Goal: Task Accomplishment & Management: Use online tool/utility

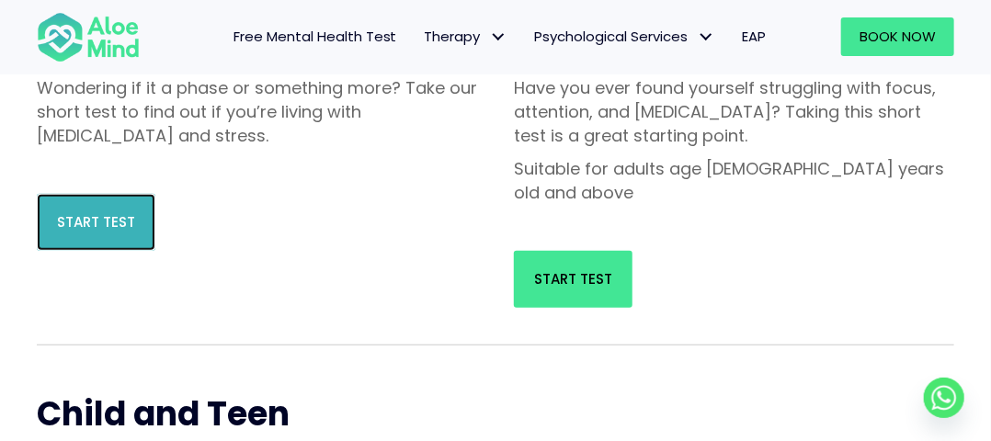
click at [77, 202] on link "Start Test" at bounding box center [96, 222] width 119 height 57
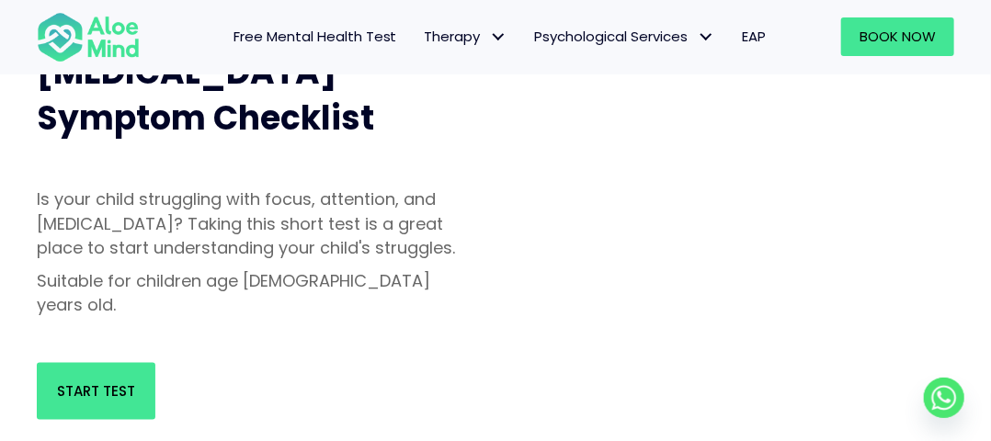
scroll to position [731, 0]
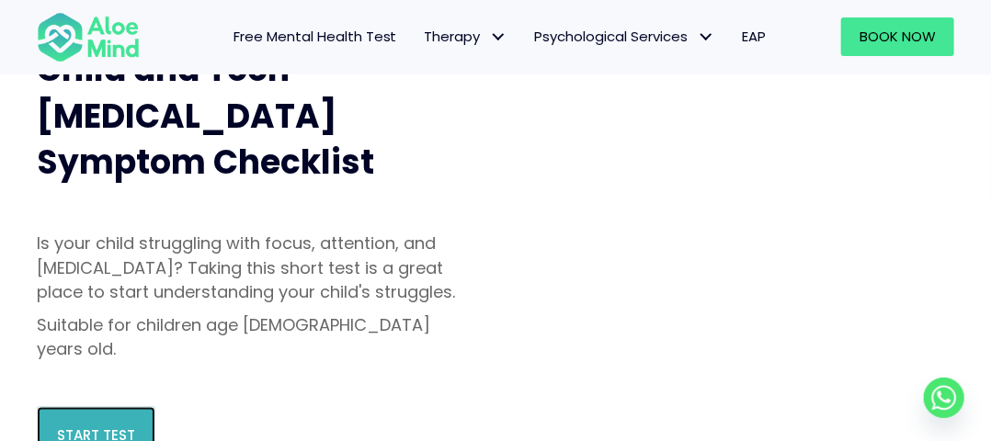
click at [109, 426] on span "Start Test" at bounding box center [96, 435] width 78 height 19
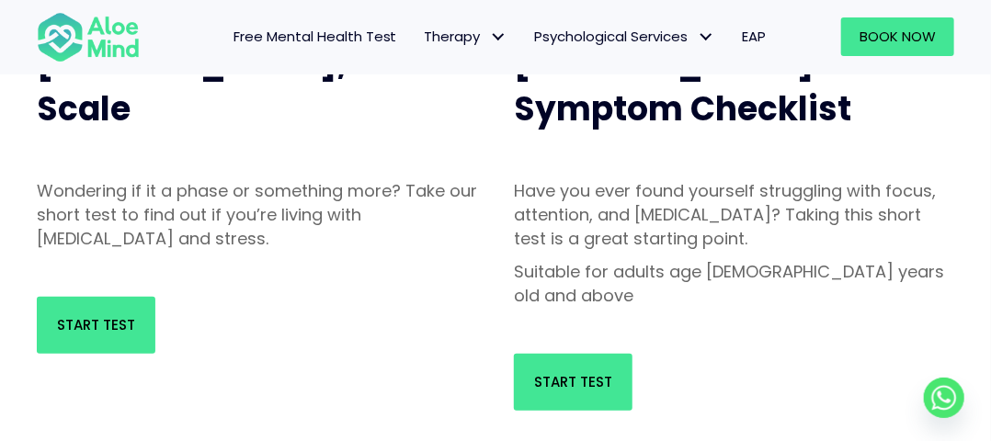
scroll to position [291, 0]
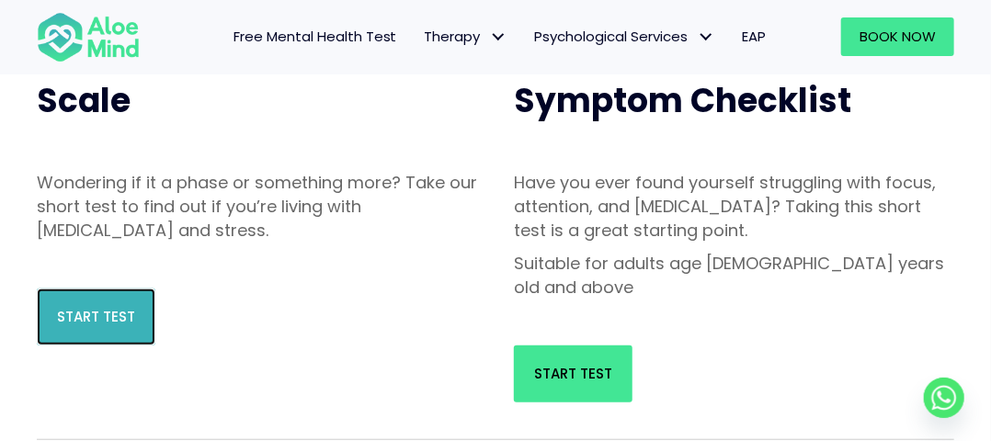
click at [121, 321] on span "Start Test" at bounding box center [96, 316] width 78 height 19
